Goal: Information Seeking & Learning: Learn about a topic

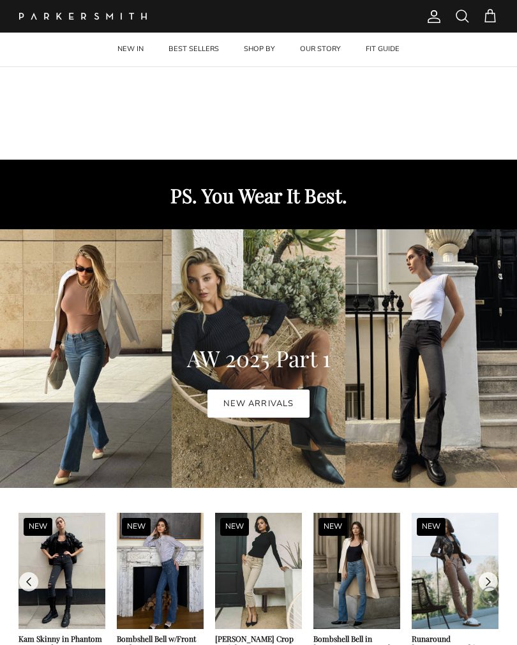
scroll to position [458, 0]
click at [271, 406] on link "NEW ARRIVALS" at bounding box center [257, 403] width 101 height 28
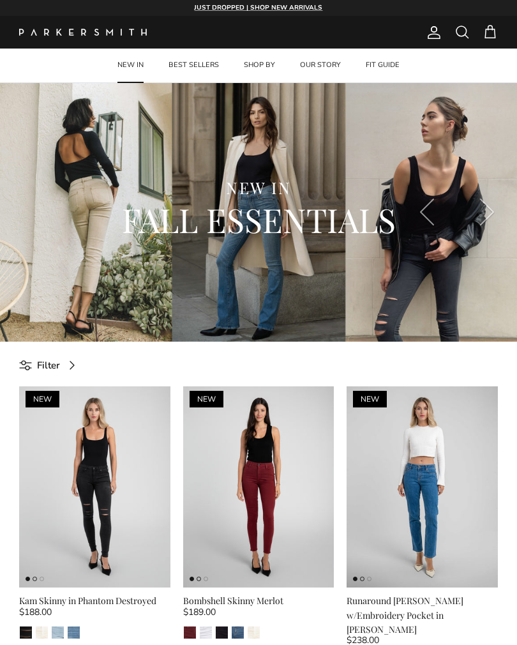
click at [97, 198] on h2 "FALL ESSENTIALS" at bounding box center [258, 219] width 402 height 43
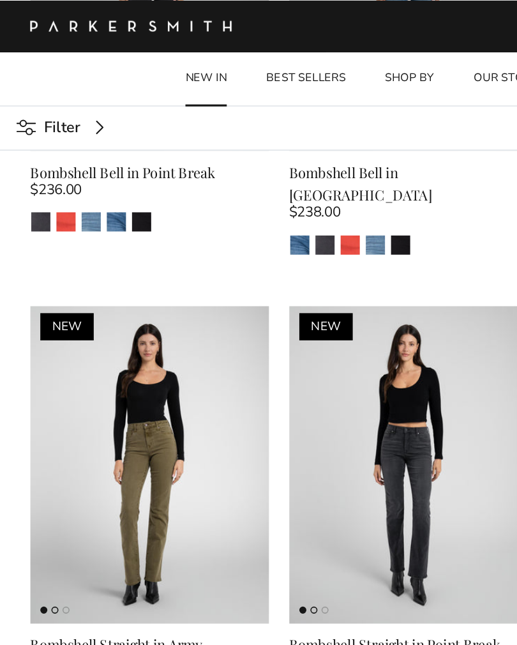
scroll to position [1689, 0]
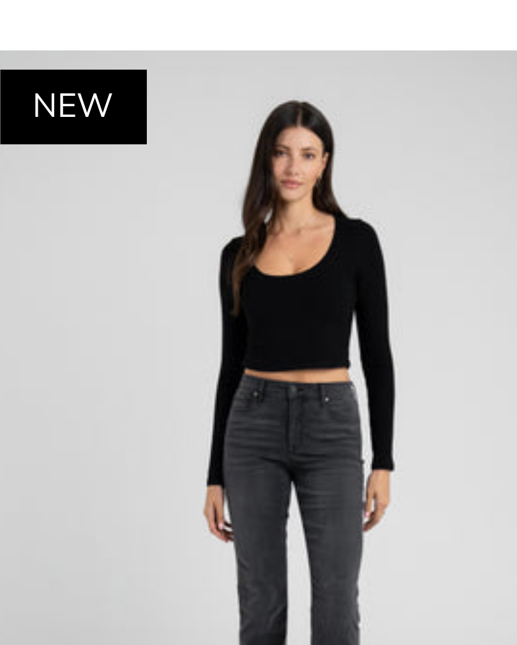
click at [183, 193] on img at bounding box center [258, 294] width 151 height 202
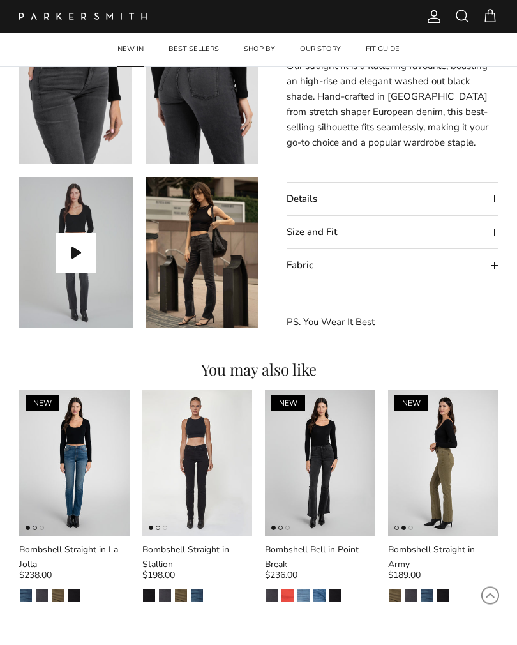
scroll to position [460, 0]
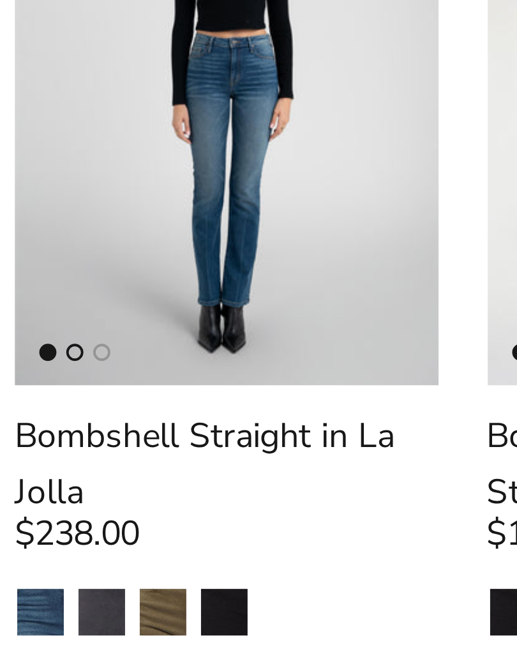
click at [79, 492] on link "Quick buy" at bounding box center [75, 507] width 98 height 30
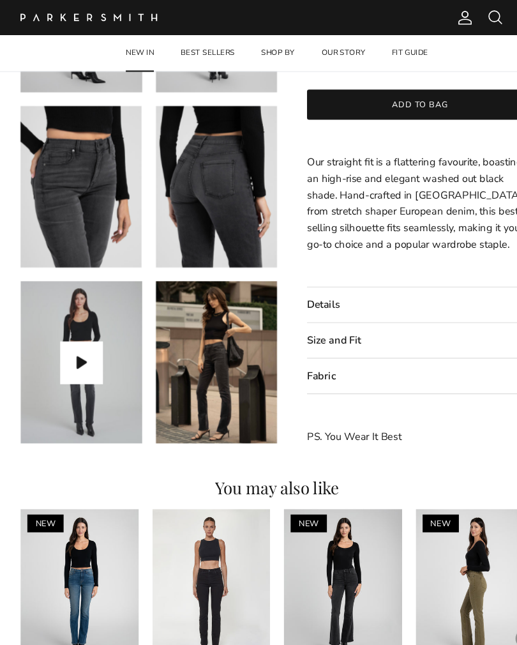
scroll to position [365, 0]
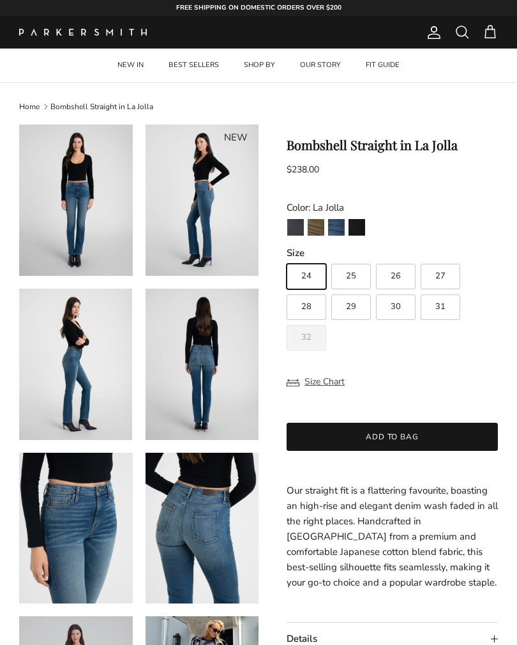
click at [230, 373] on img at bounding box center [203, 364] width 114 height 151
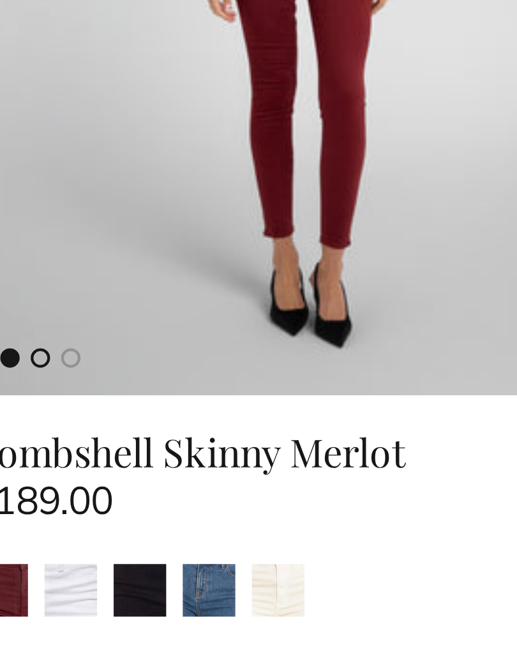
scroll to position [496, 190]
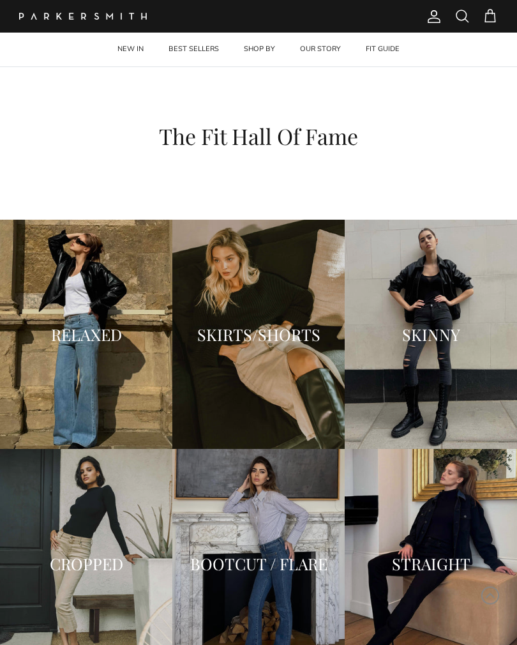
scroll to position [1146, 0]
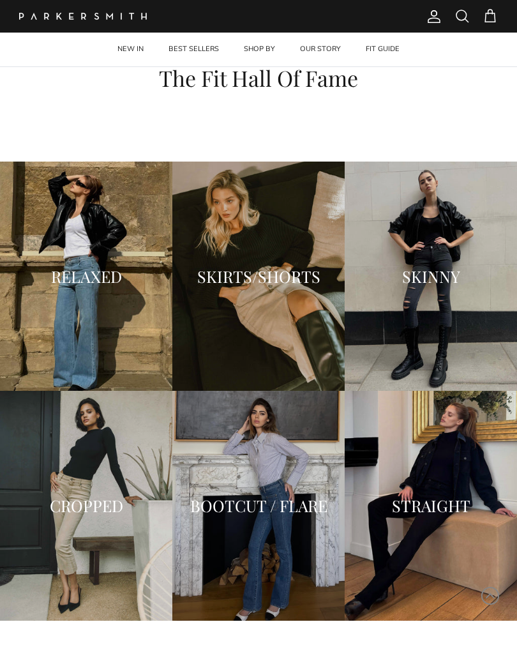
click at [112, 285] on div "RELAXED" at bounding box center [86, 276] width 172 height 43
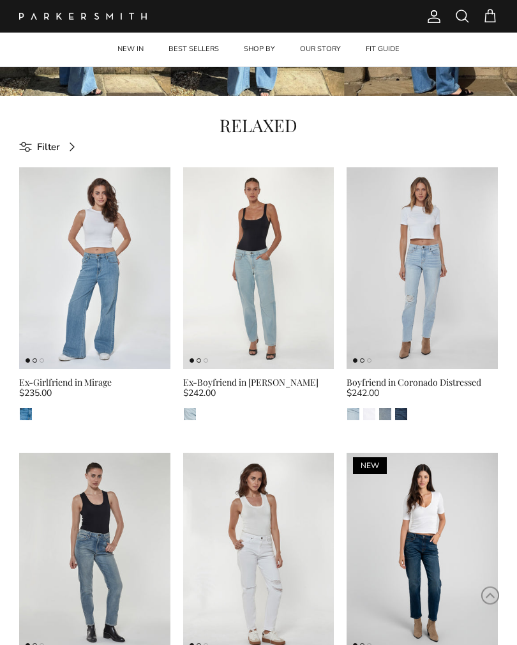
scroll to position [246, 0]
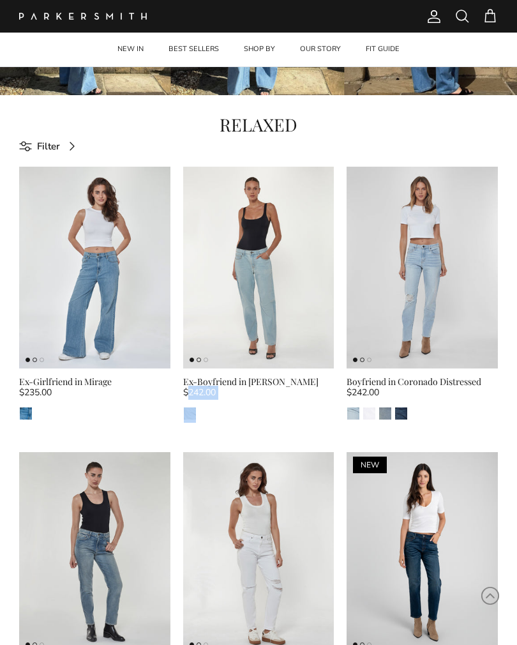
click at [426, 343] on link "Quick buy" at bounding box center [422, 347] width 139 height 30
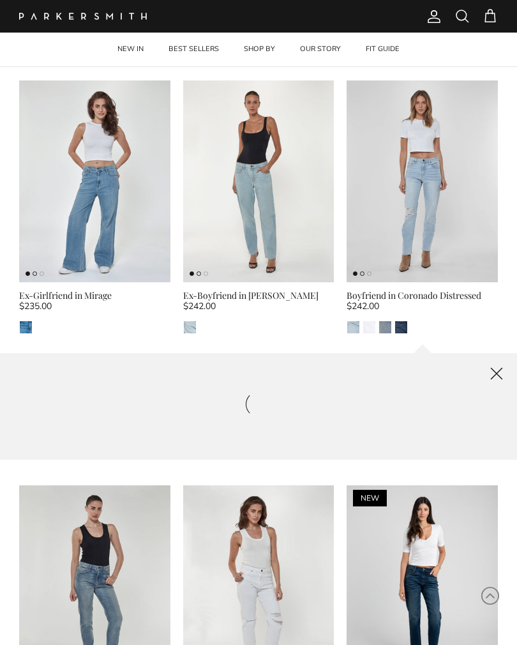
scroll to position [541, 0]
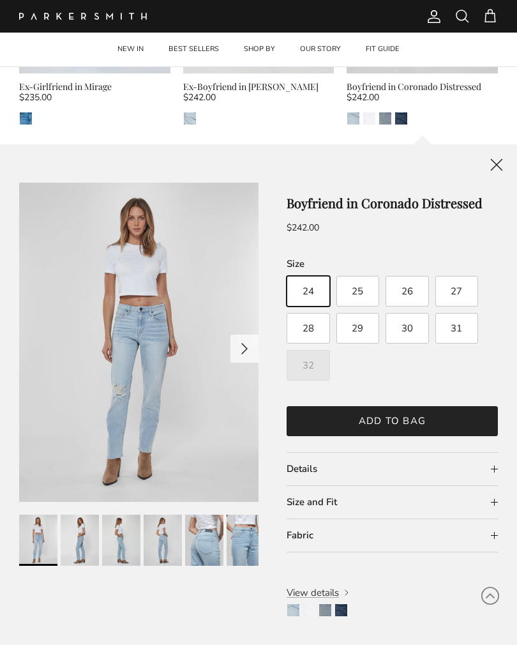
click at [253, 537] on img at bounding box center [246, 540] width 38 height 51
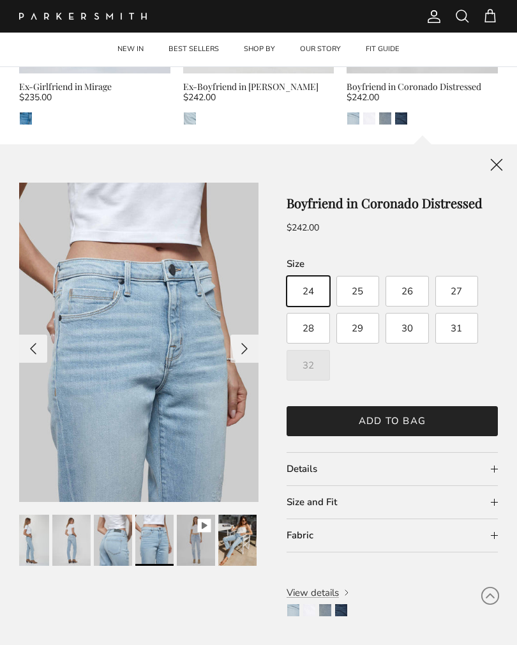
scroll to position [0, 93]
click at [192, 536] on img at bounding box center [195, 540] width 38 height 51
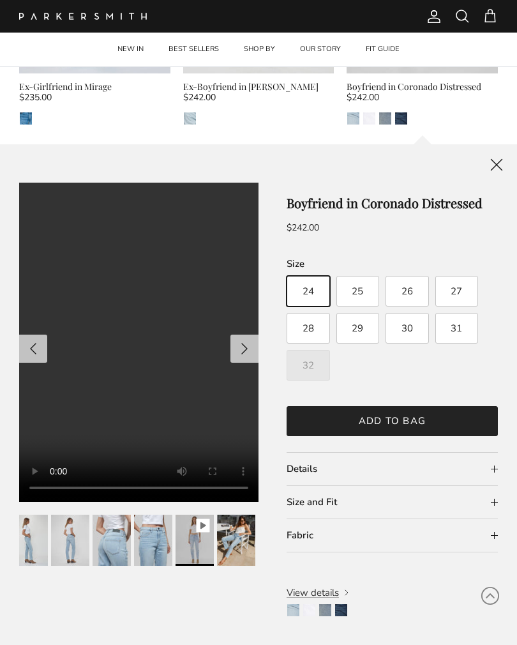
click at [251, 343] on button "Next" at bounding box center [244, 348] width 28 height 28
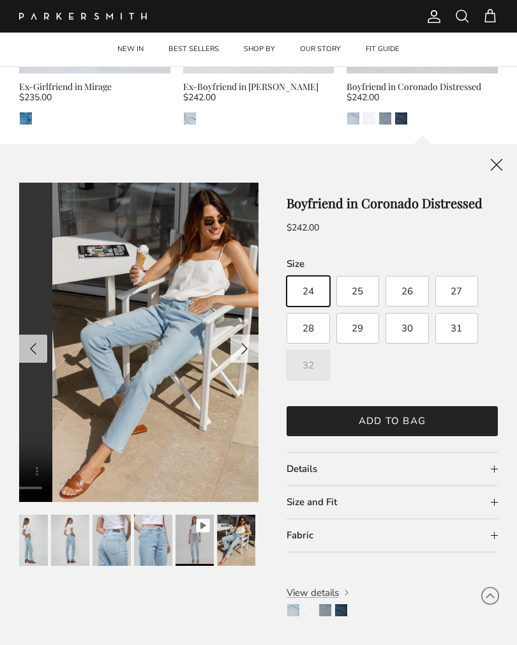
scroll to position [0, 1676]
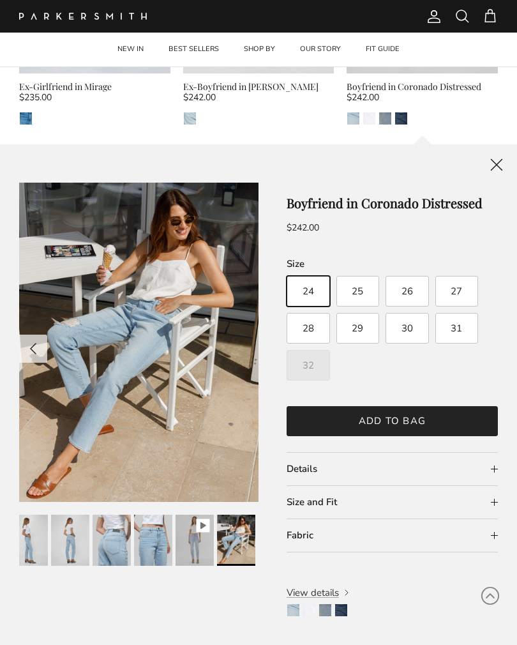
click at [208, 524] on img at bounding box center [195, 540] width 38 height 51
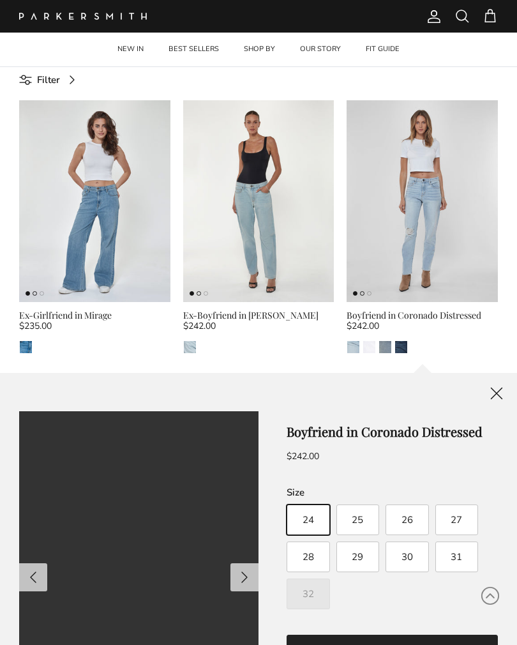
scroll to position [310, 0]
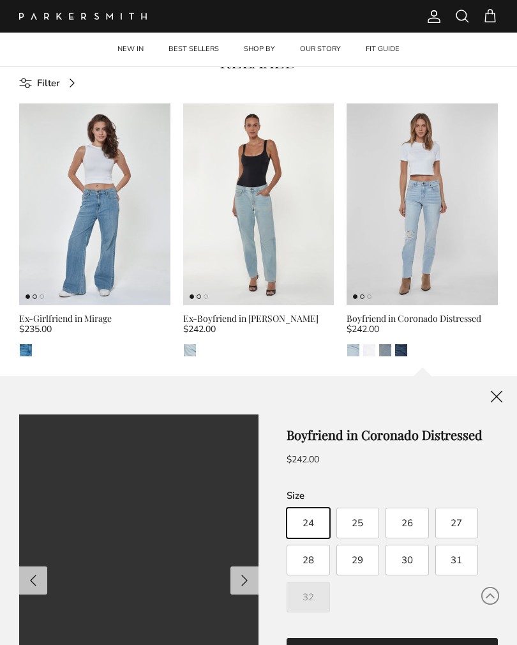
click at [278, 236] on img at bounding box center [258, 204] width 151 height 202
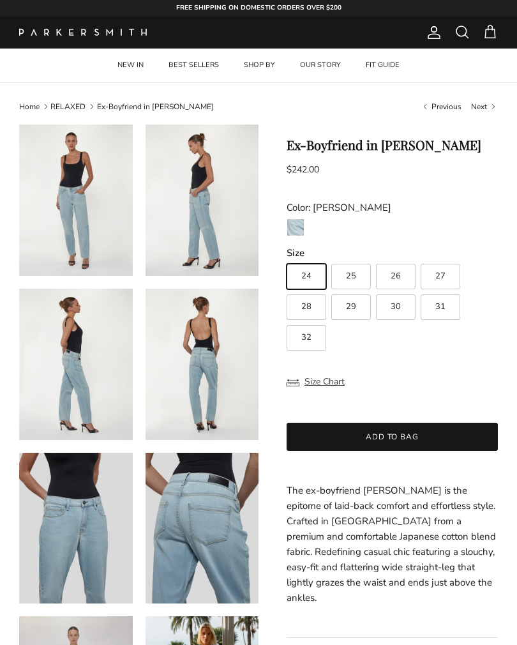
click at [79, 211] on img at bounding box center [76, 199] width 114 height 151
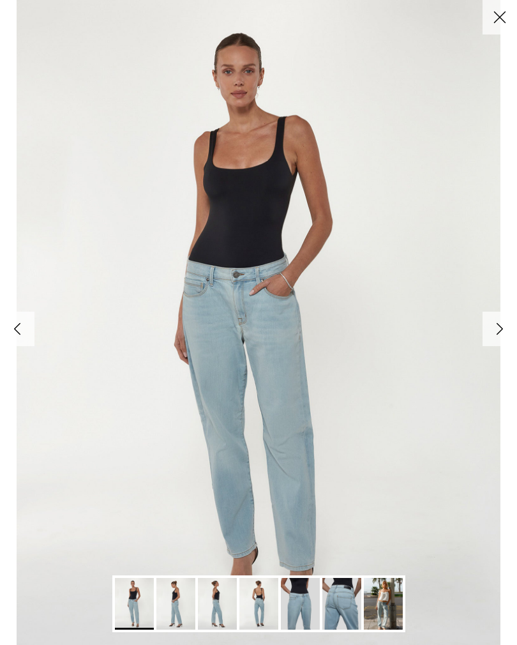
click at [488, 359] on img "Gallery Viewer" at bounding box center [258, 322] width 483 height 645
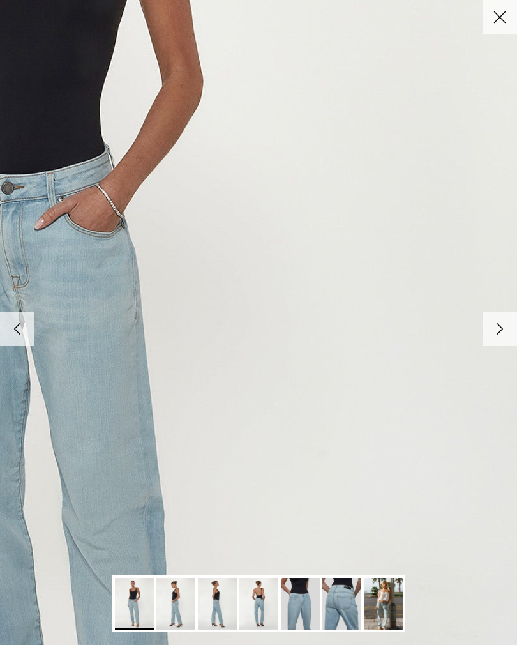
click at [514, 337] on link "Next" at bounding box center [500, 329] width 34 height 34
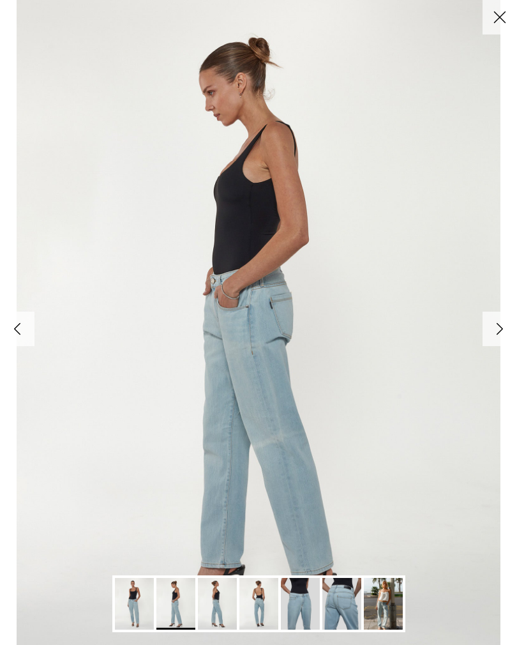
click at [507, 323] on link "Next" at bounding box center [500, 329] width 34 height 34
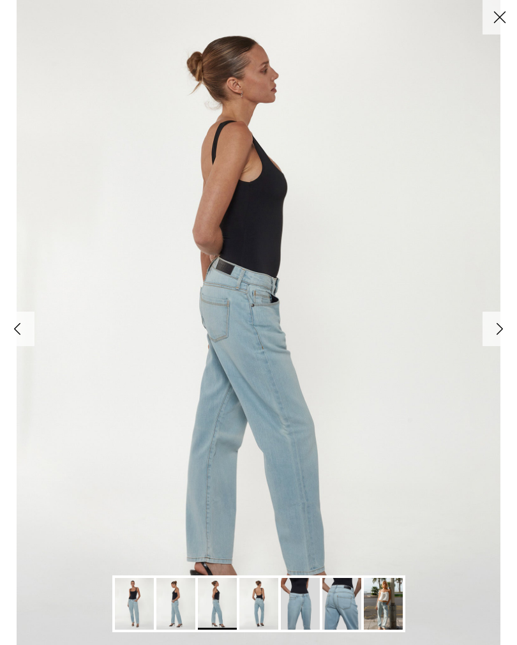
click at [501, 323] on link "Next" at bounding box center [500, 329] width 34 height 34
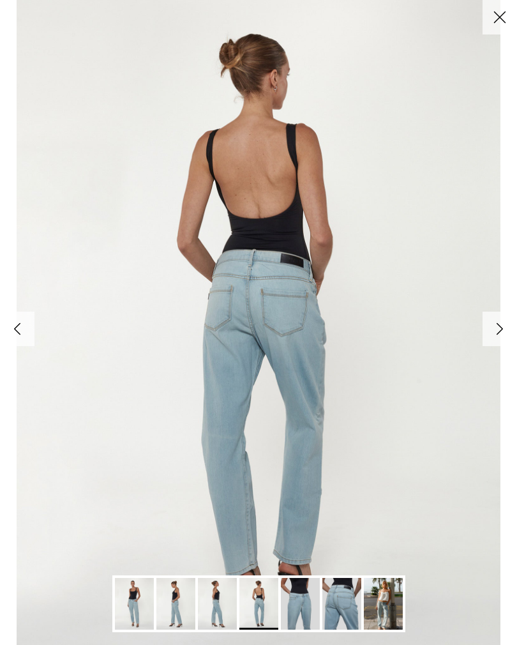
click at [499, 326] on link "Next" at bounding box center [500, 329] width 34 height 34
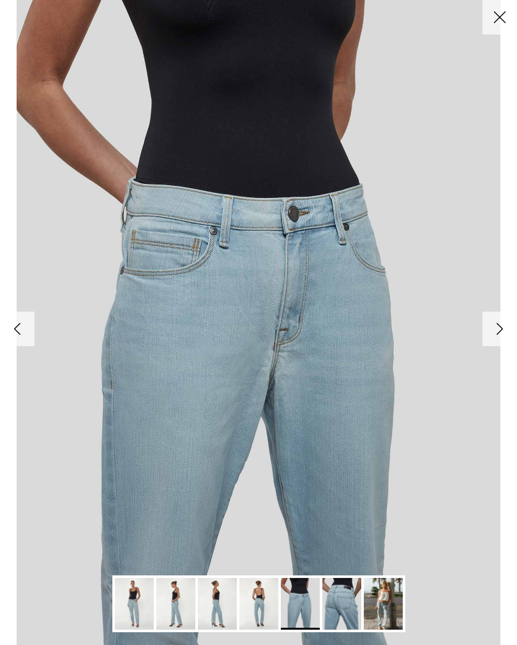
click at [495, 324] on link "Next" at bounding box center [500, 329] width 34 height 34
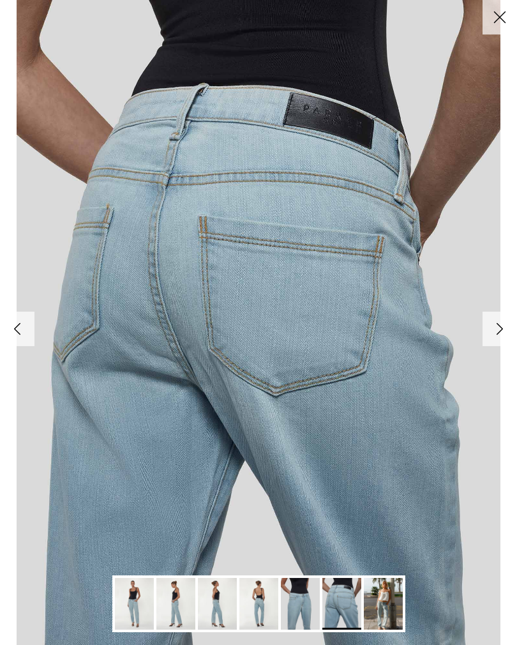
click at [497, 325] on link "Next" at bounding box center [500, 329] width 34 height 34
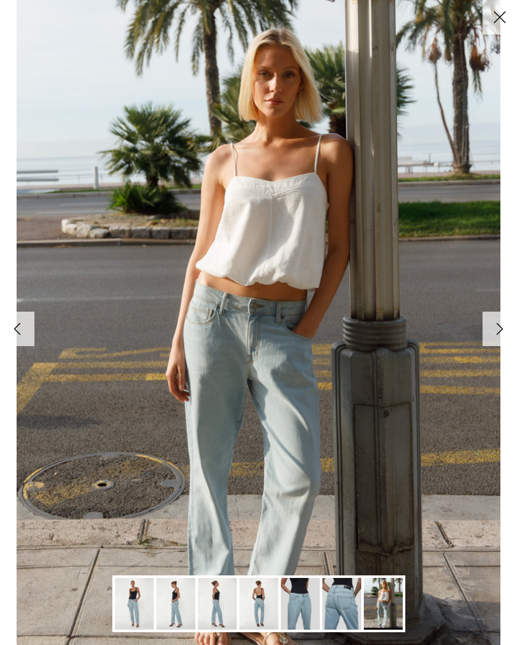
click at [497, 329] on link "Next" at bounding box center [500, 329] width 34 height 34
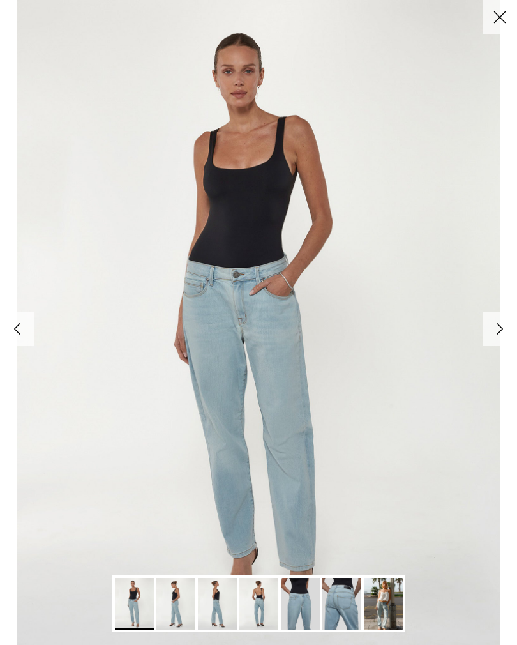
click at [497, 331] on link "Next" at bounding box center [500, 329] width 34 height 34
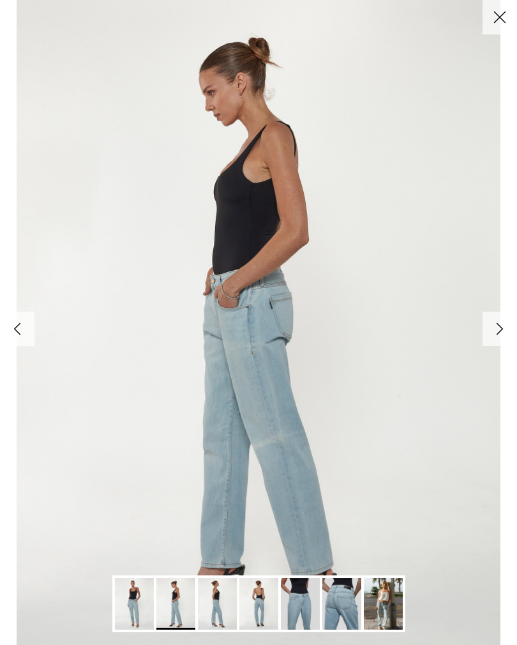
click at [506, 325] on link "Next" at bounding box center [500, 329] width 34 height 34
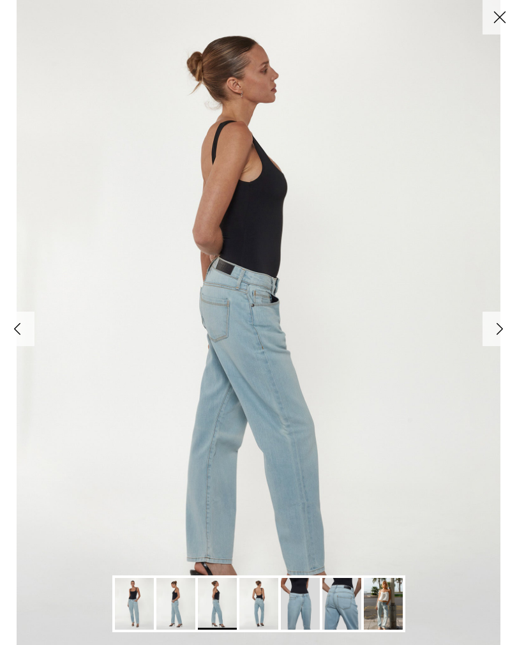
click at [499, 329] on link "Next" at bounding box center [500, 329] width 34 height 34
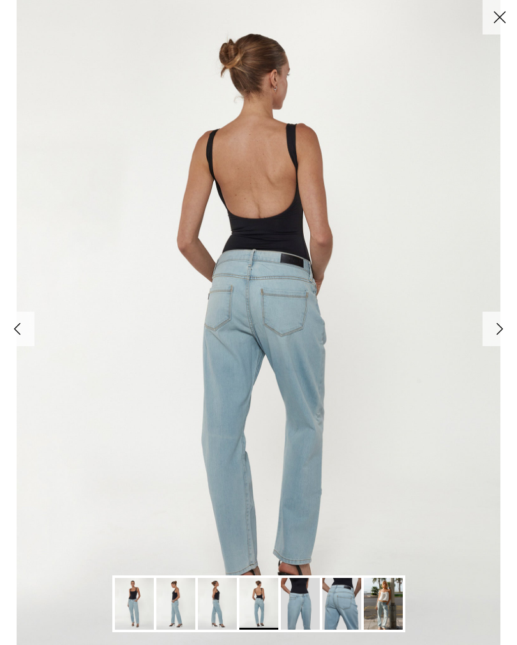
click at [500, 326] on link "Next" at bounding box center [500, 329] width 34 height 34
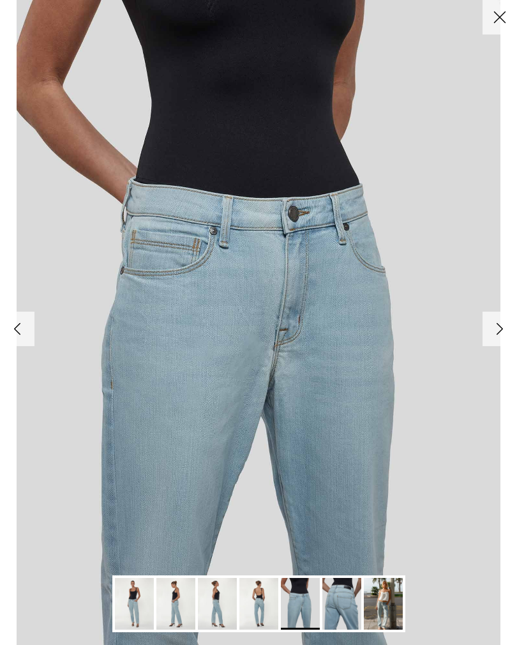
click at [503, 325] on link "Next" at bounding box center [500, 329] width 34 height 34
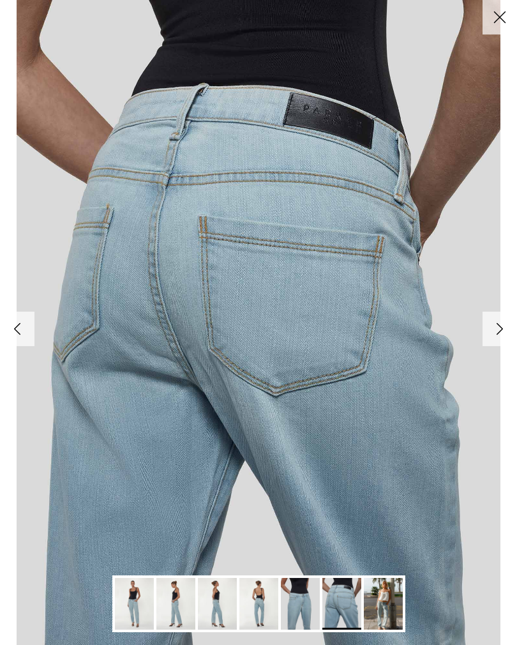
click at [511, 326] on link "Next" at bounding box center [500, 329] width 34 height 34
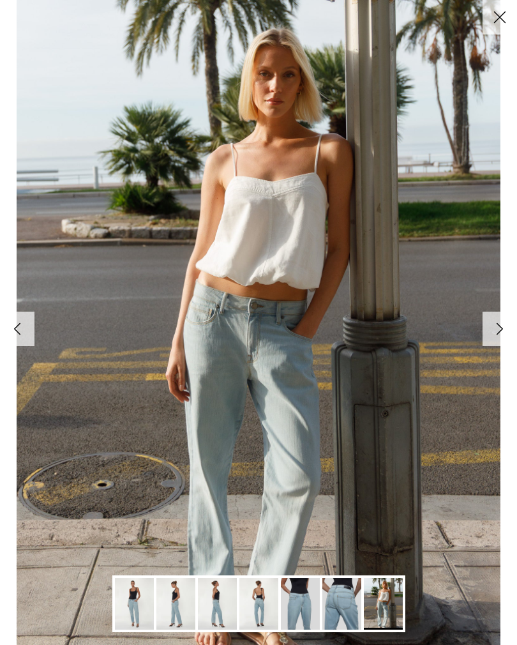
click at [498, 17] on button "Close" at bounding box center [500, 17] width 34 height 34
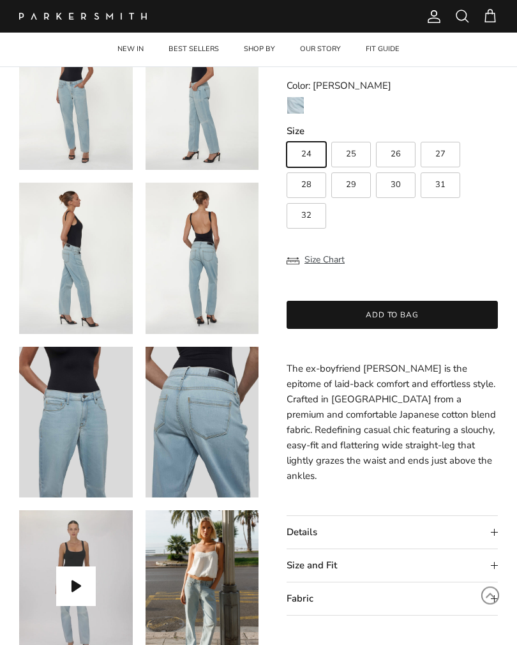
scroll to position [134, 0]
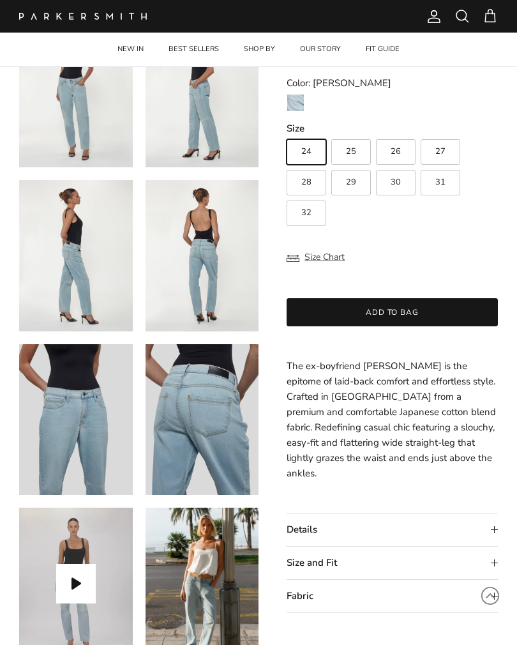
click at [489, 546] on summary "Size and Fit" at bounding box center [392, 562] width 211 height 33
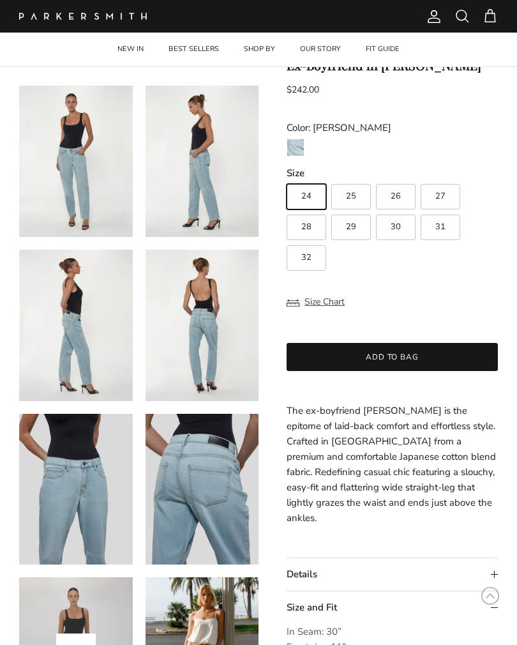
scroll to position [0, 0]
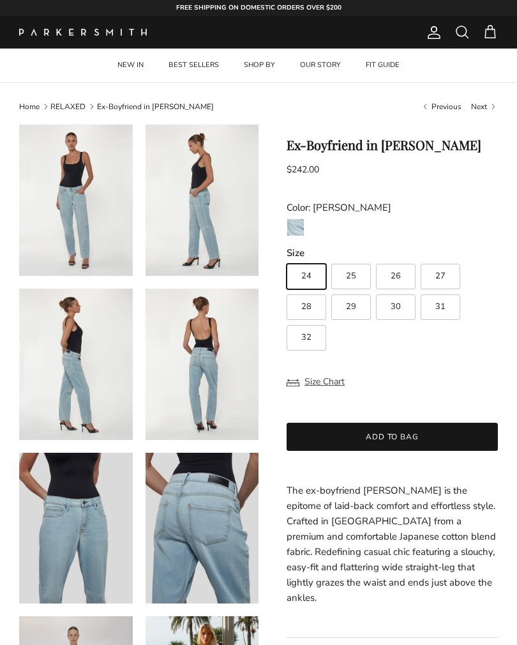
click at [387, 66] on link "FIT GUIDE" at bounding box center [382, 66] width 57 height 34
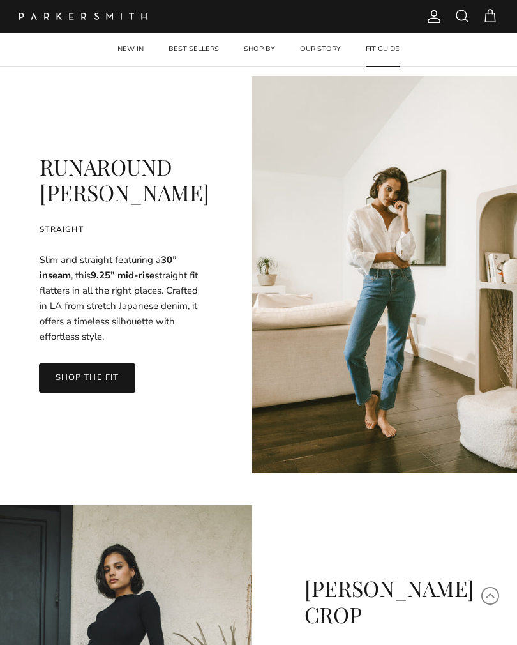
scroll to position [2975, 0]
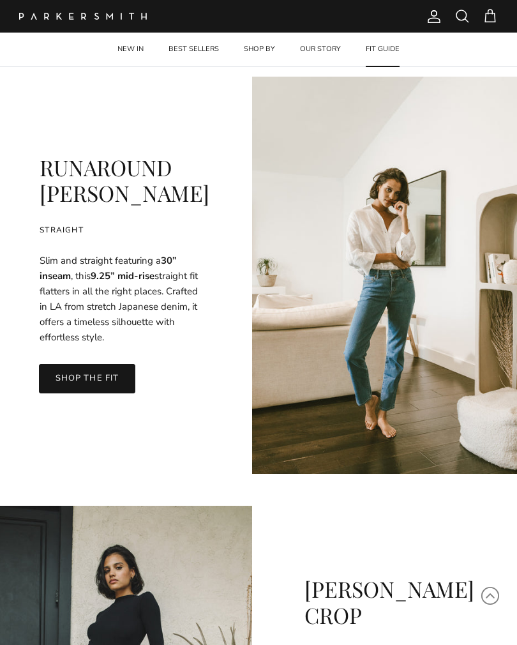
click at [99, 381] on link "SHOP THE FIT" at bounding box center [87, 378] width 96 height 29
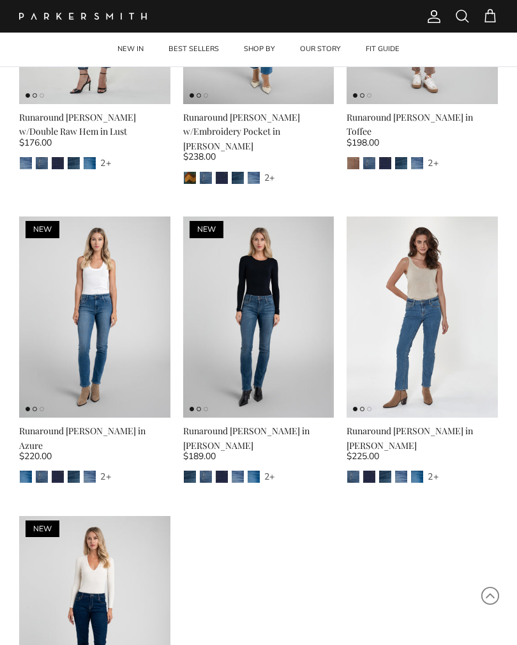
scroll to position [225, 0]
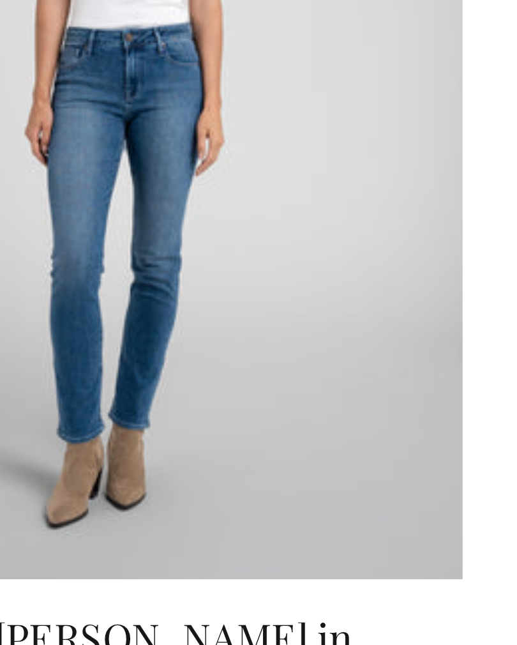
click at [77, 216] on img at bounding box center [94, 317] width 151 height 202
click at [73, 381] on link "Quick buy" at bounding box center [95, 396] width 139 height 30
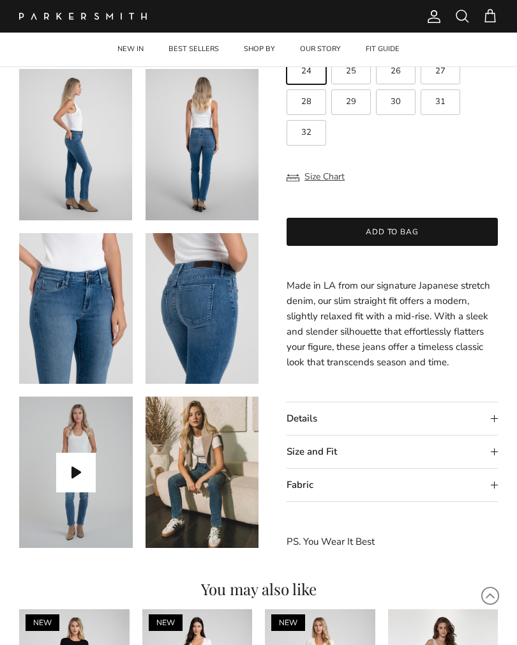
scroll to position [268, 0]
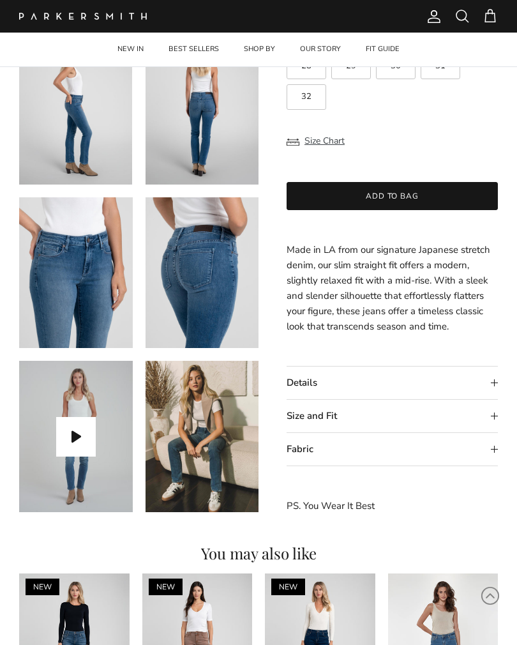
click at [495, 418] on summary "Size and Fit" at bounding box center [392, 416] width 211 height 33
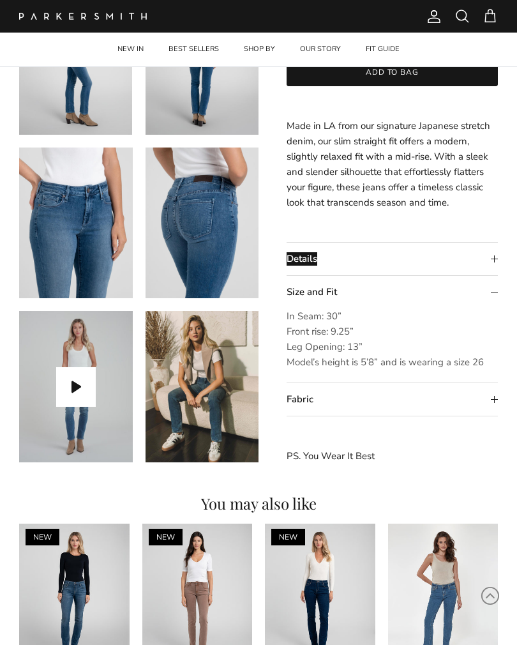
scroll to position [388, 0]
